Goal: Task Accomplishment & Management: Manage account settings

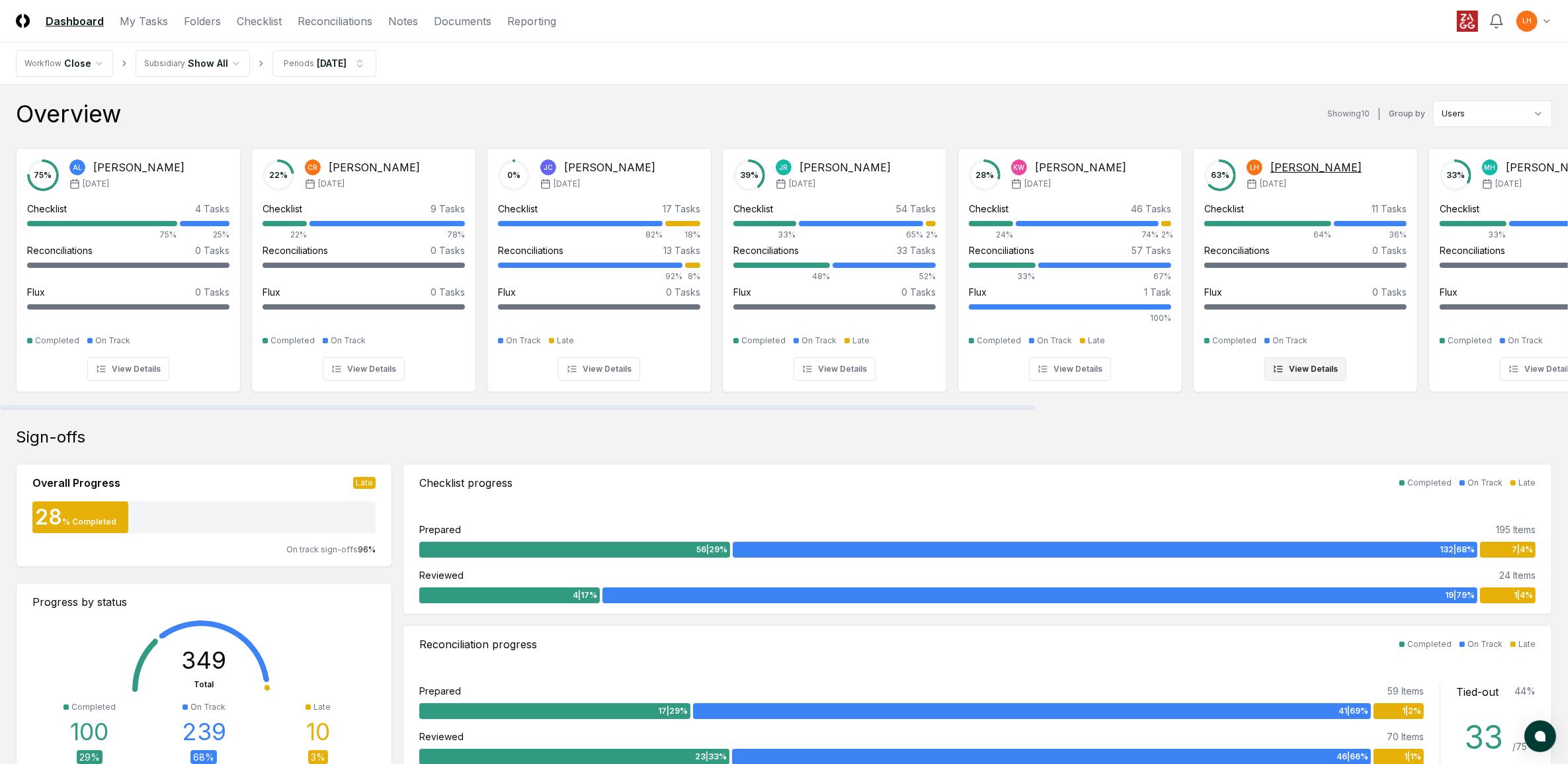
click at [1293, 354] on div "63 % LH [PERSON_NAME] [DATE] Checklist 11 Tasks 64% 36% Reconciliations 0 Tasks…" at bounding box center [1306, 270] width 203 height 222
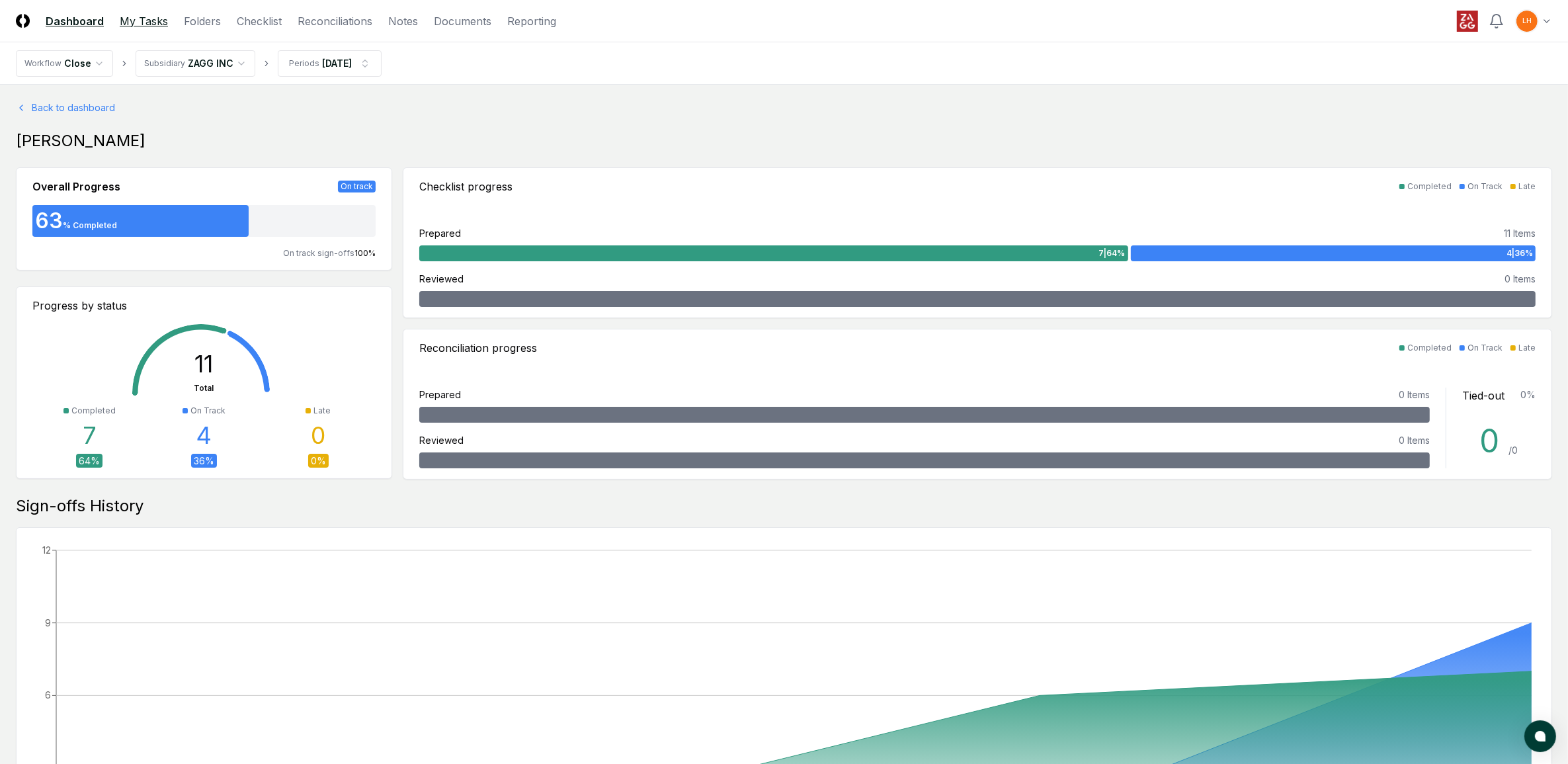
click at [147, 20] on link "My Tasks" at bounding box center [144, 21] width 48 height 16
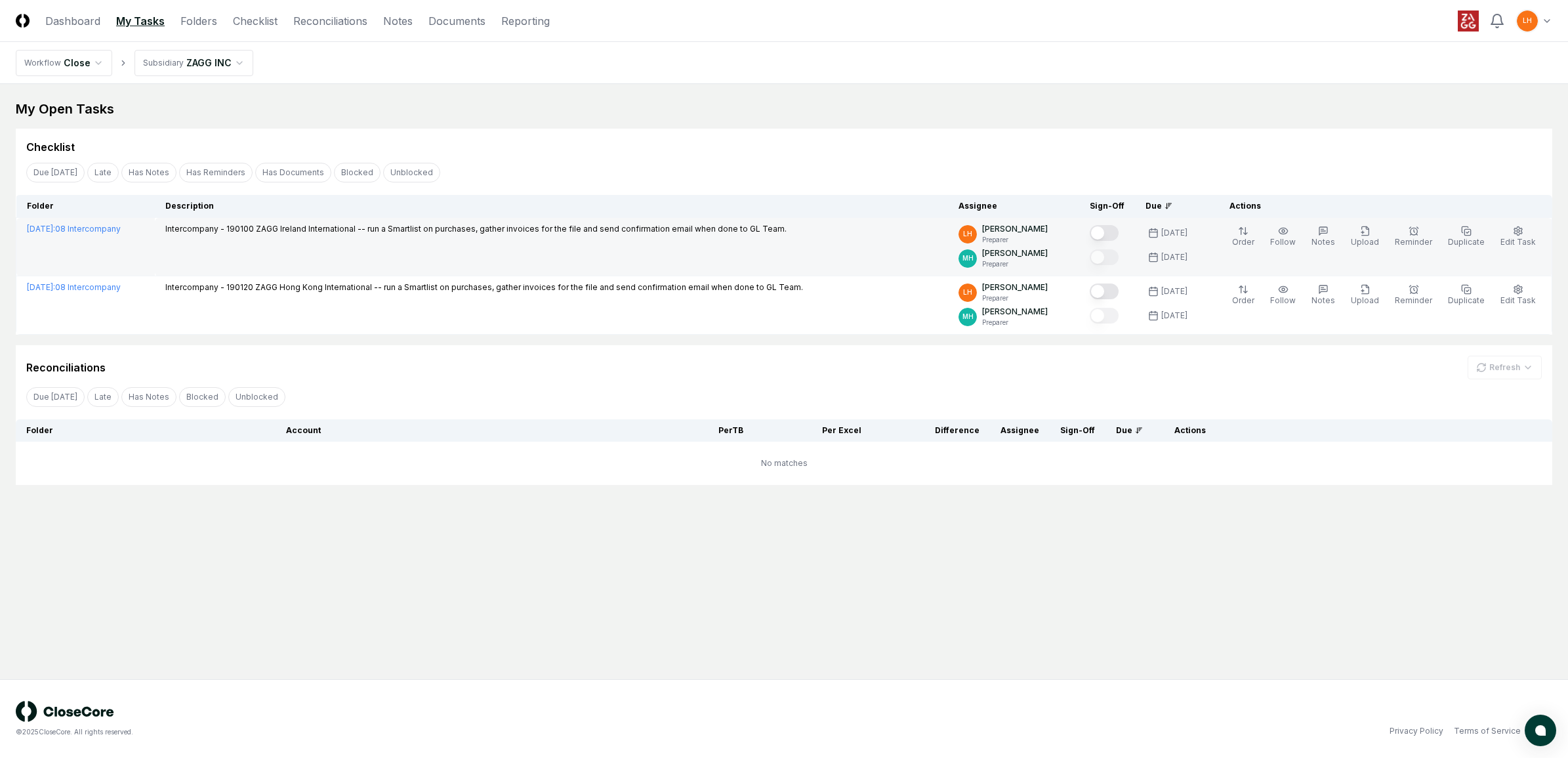
click at [1113, 229] on button "Mark complete" at bounding box center [1104, 233] width 29 height 16
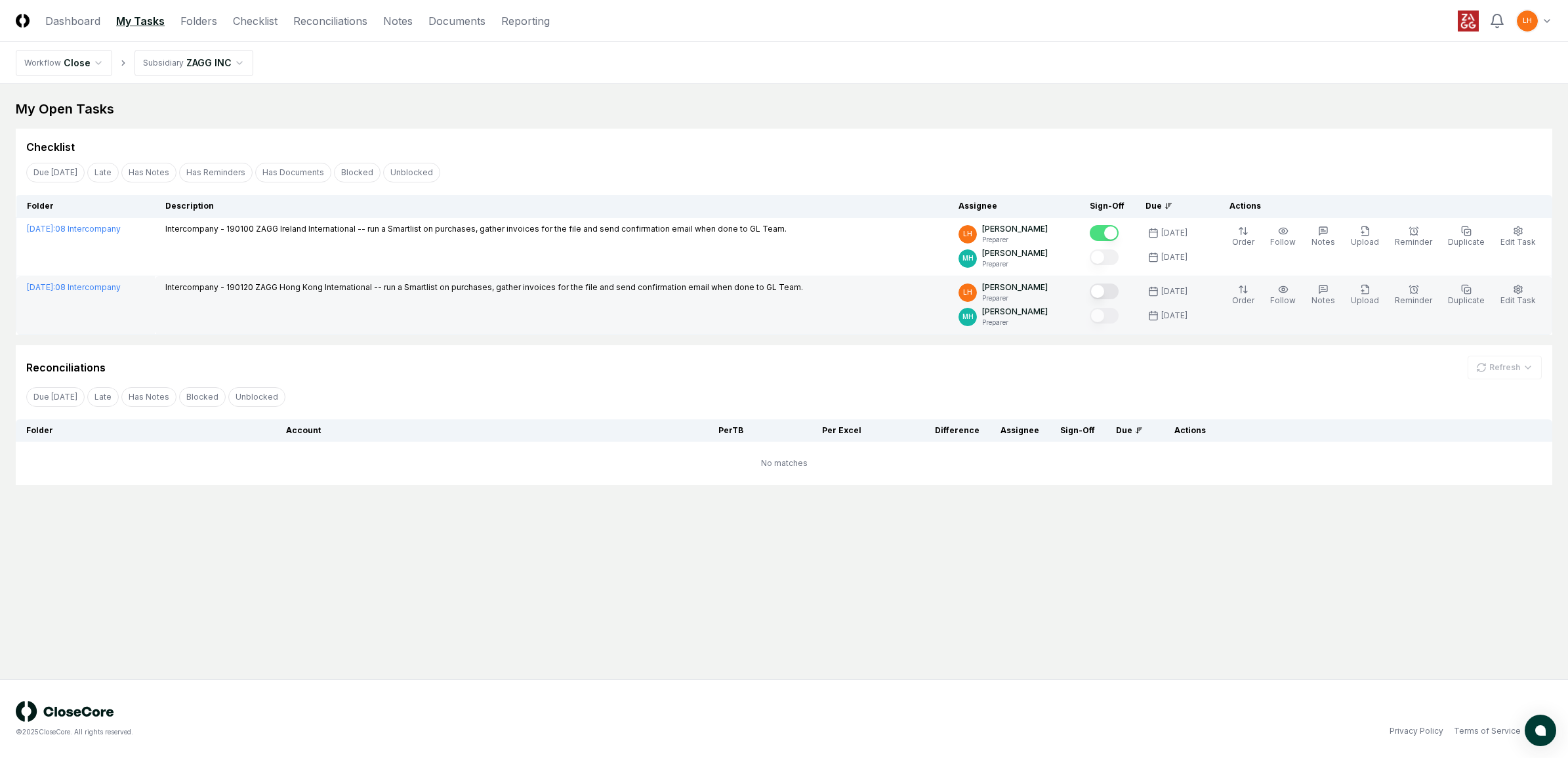
click at [1117, 290] on button "Mark complete" at bounding box center [1104, 291] width 29 height 16
